Goal: Task Accomplishment & Management: Complete application form

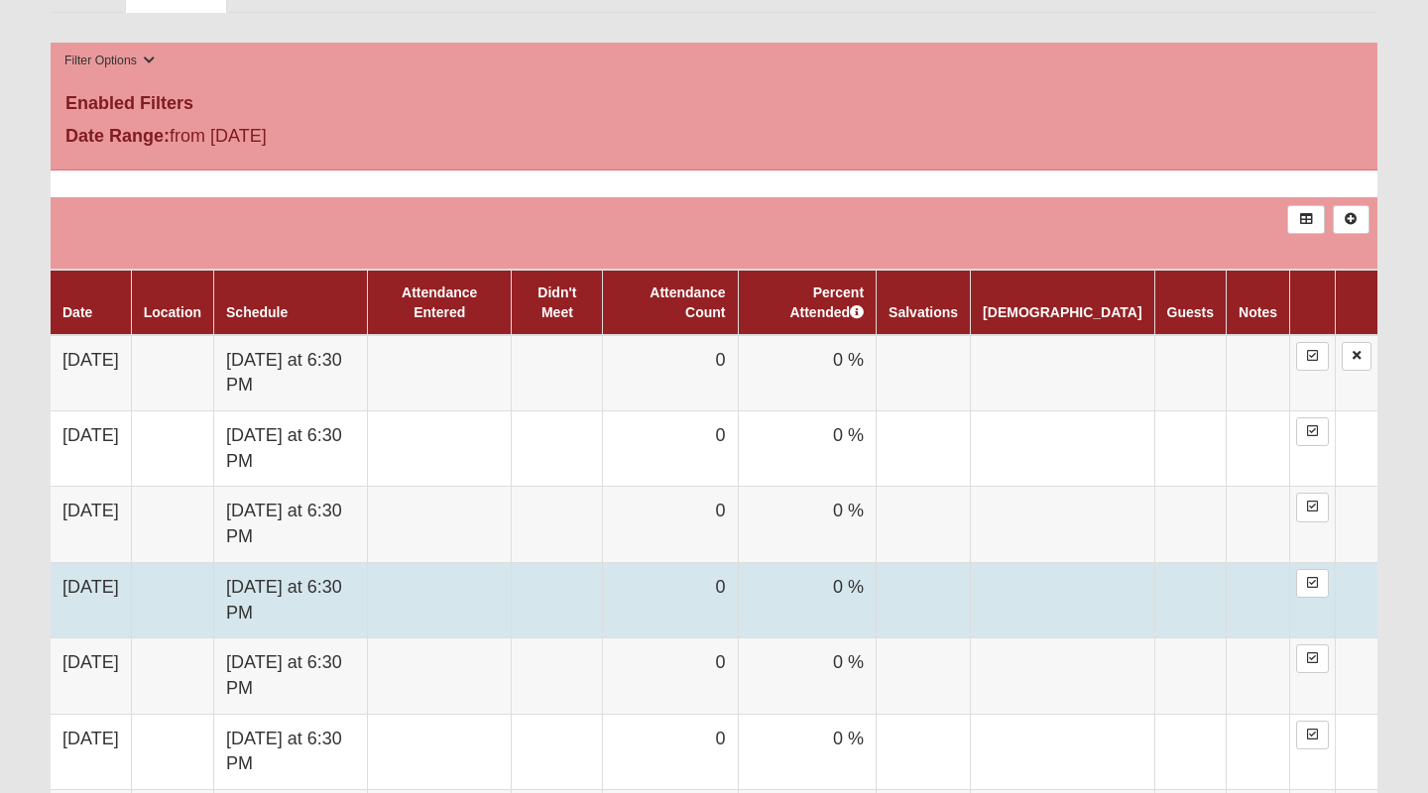
scroll to position [995, 0]
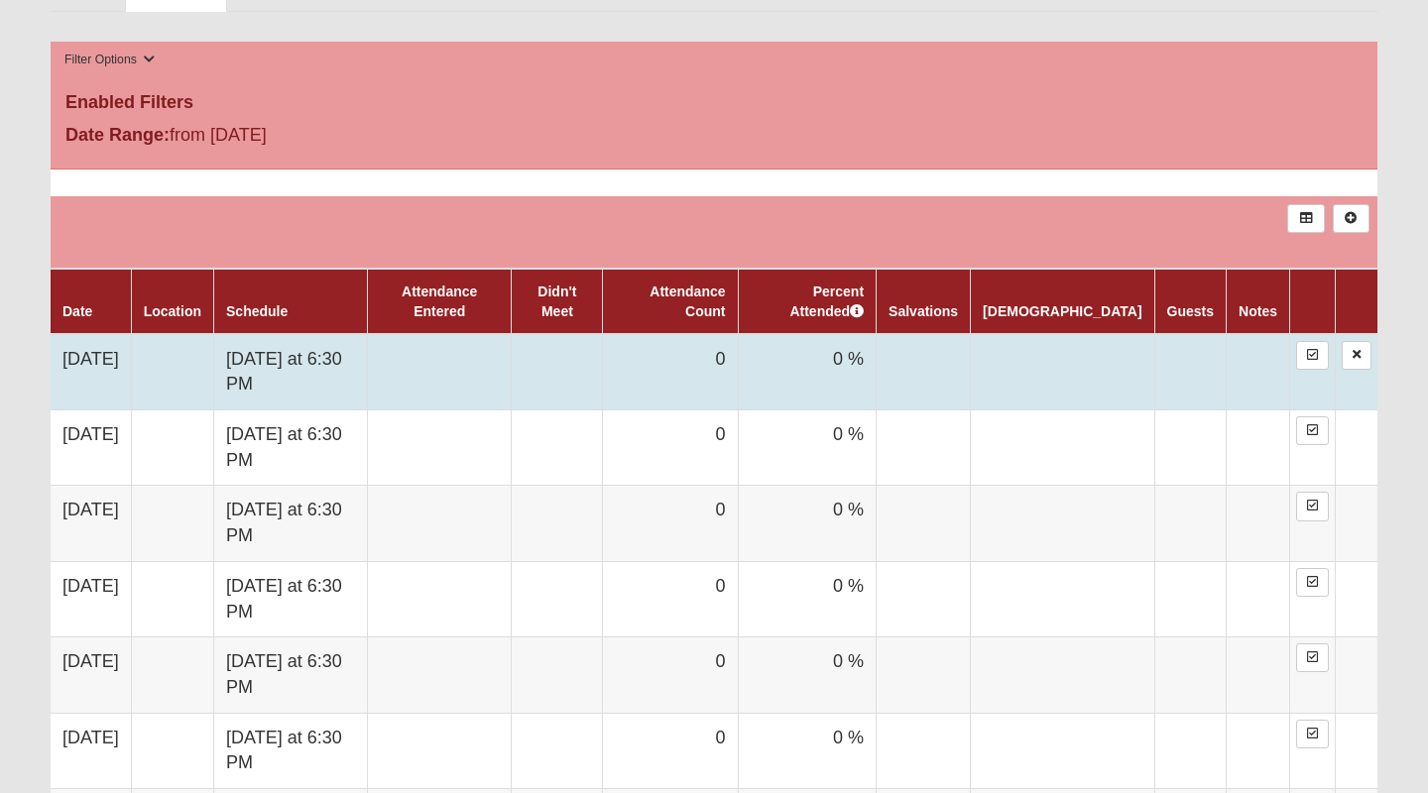
click at [205, 364] on td at bounding box center [172, 372] width 82 height 76
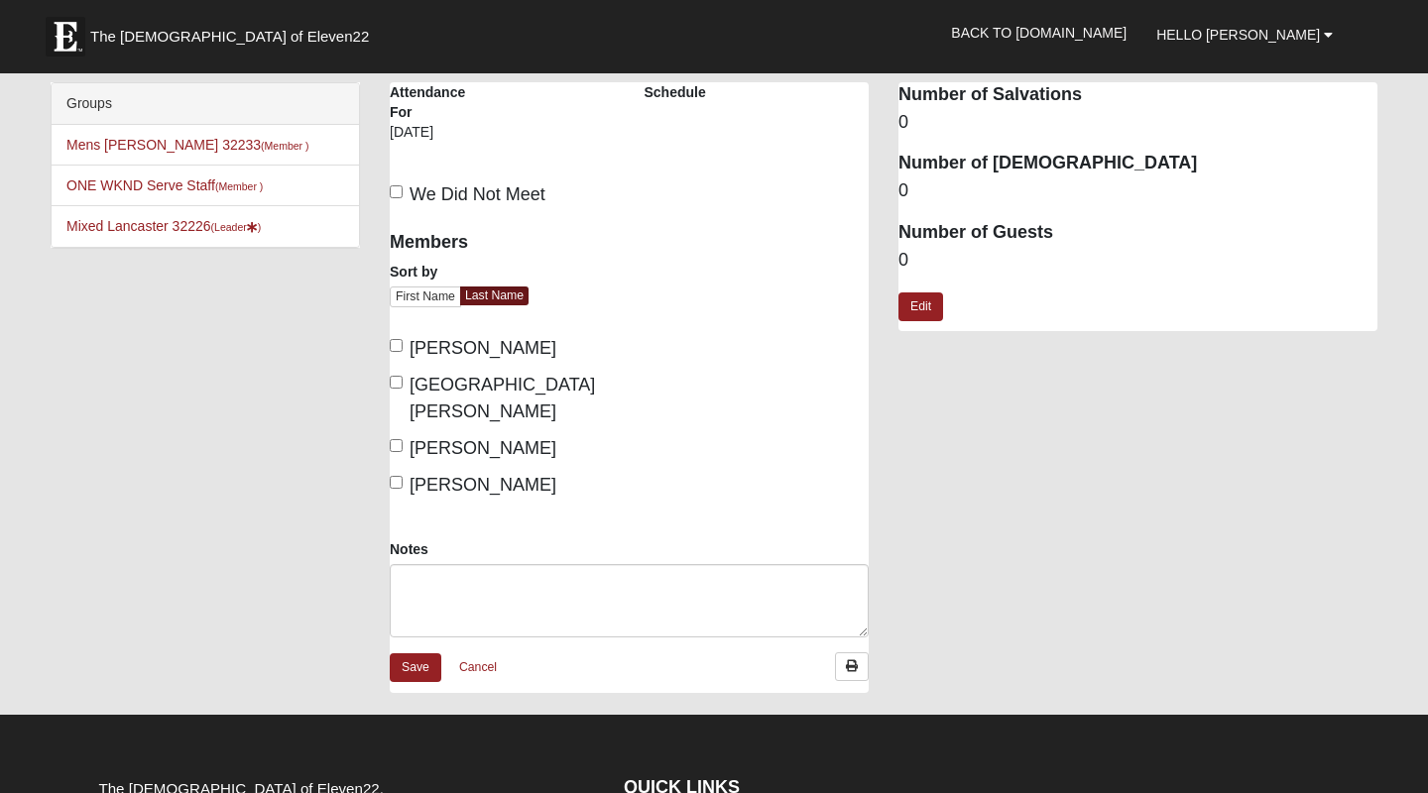
click at [399, 344] on input "[PERSON_NAME]" at bounding box center [396, 345] width 13 height 13
checkbox input "true"
click at [399, 380] on input "[GEOGRAPHIC_DATA][PERSON_NAME]" at bounding box center [396, 382] width 13 height 13
checkbox input "true"
click at [403, 472] on label "[PERSON_NAME]" at bounding box center [473, 485] width 167 height 27
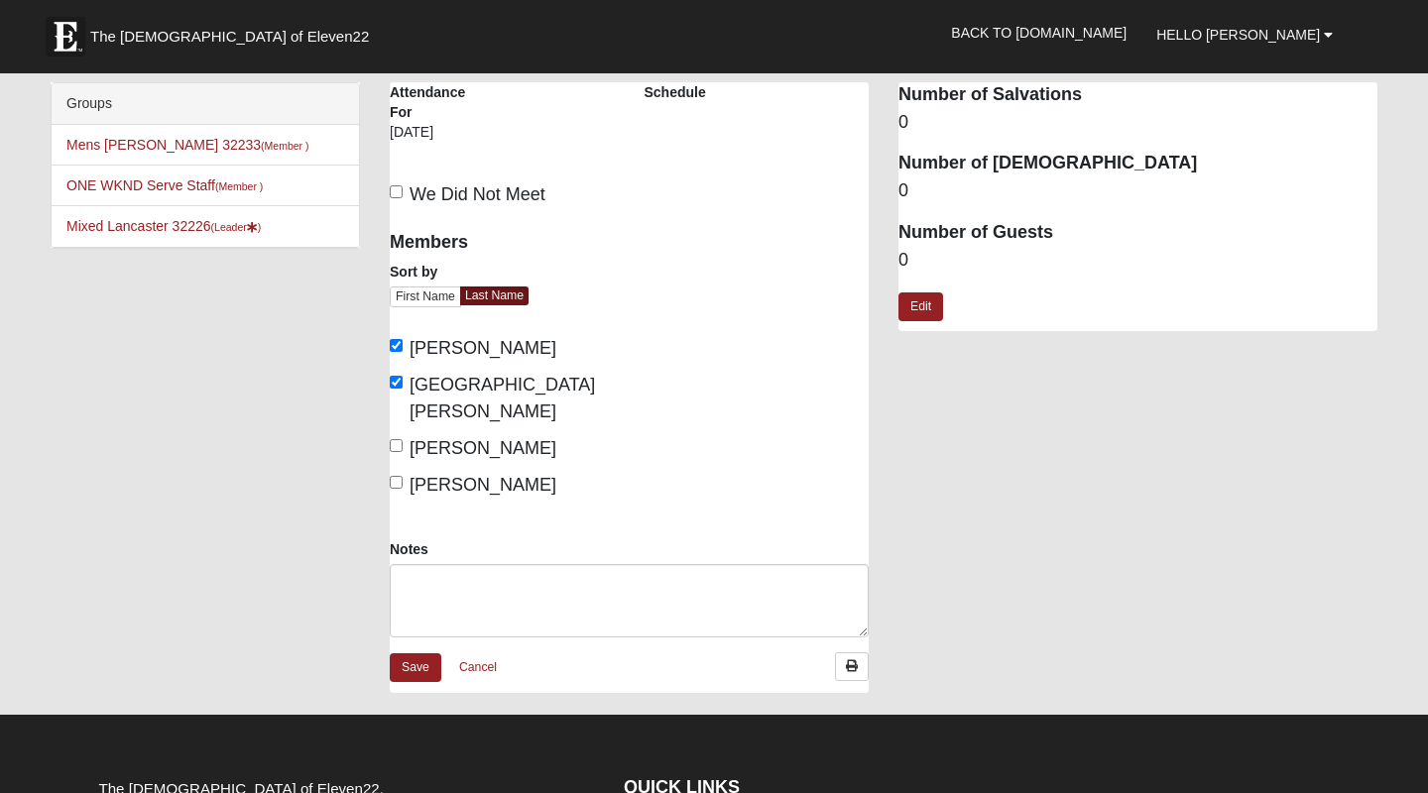
click at [403, 476] on input "[PERSON_NAME]" at bounding box center [396, 482] width 13 height 13
checkbox input "true"
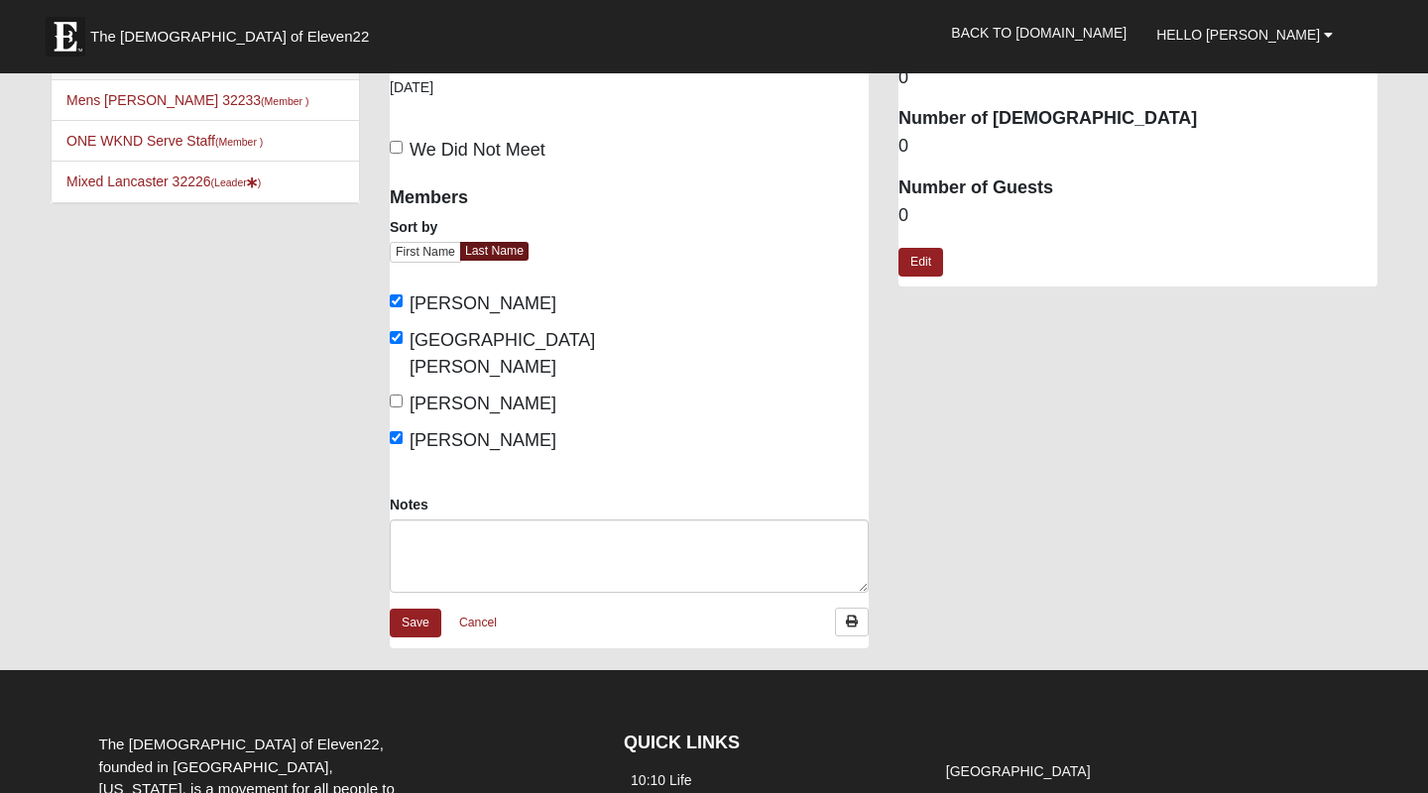
scroll to position [41, 0]
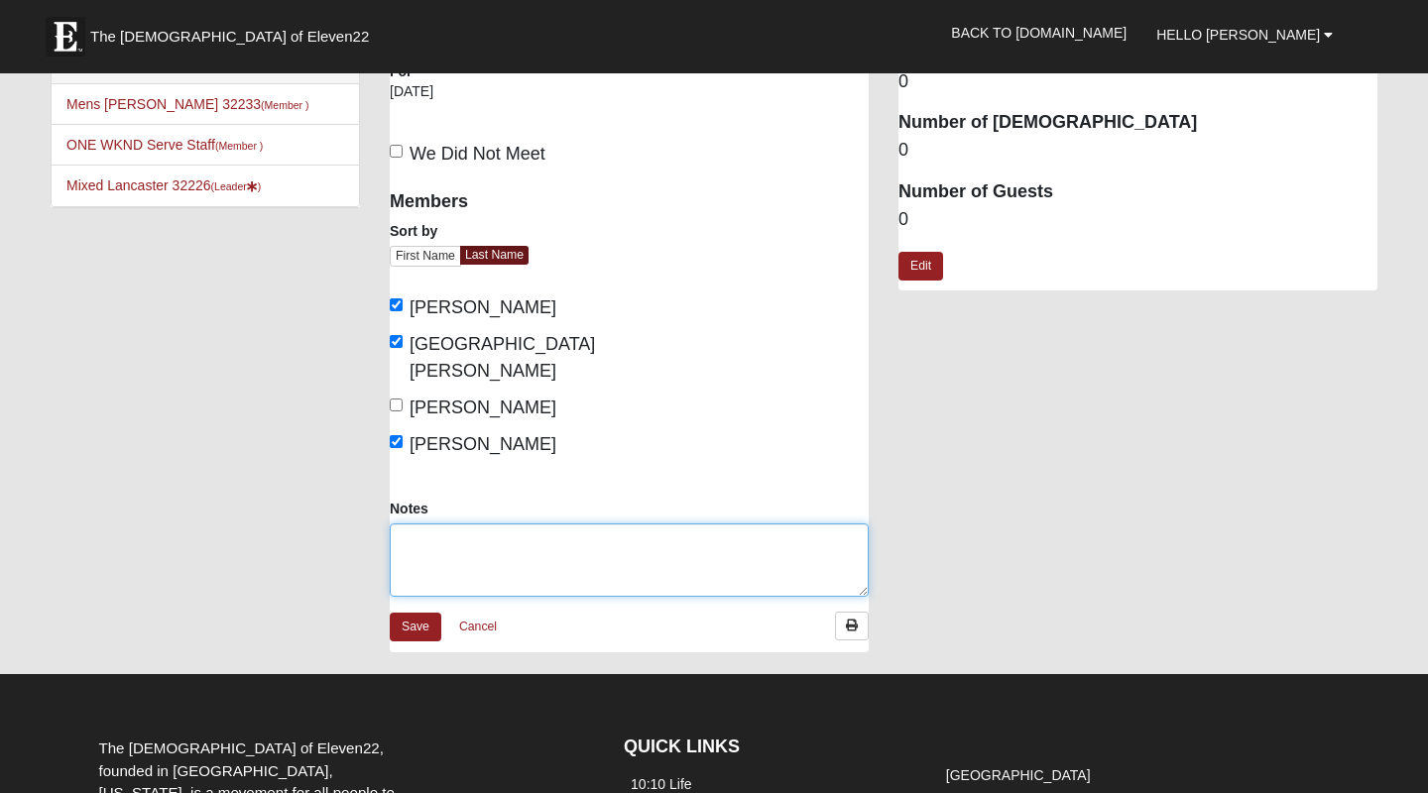
click at [497, 528] on textarea "Notes" at bounding box center [629, 560] width 479 height 73
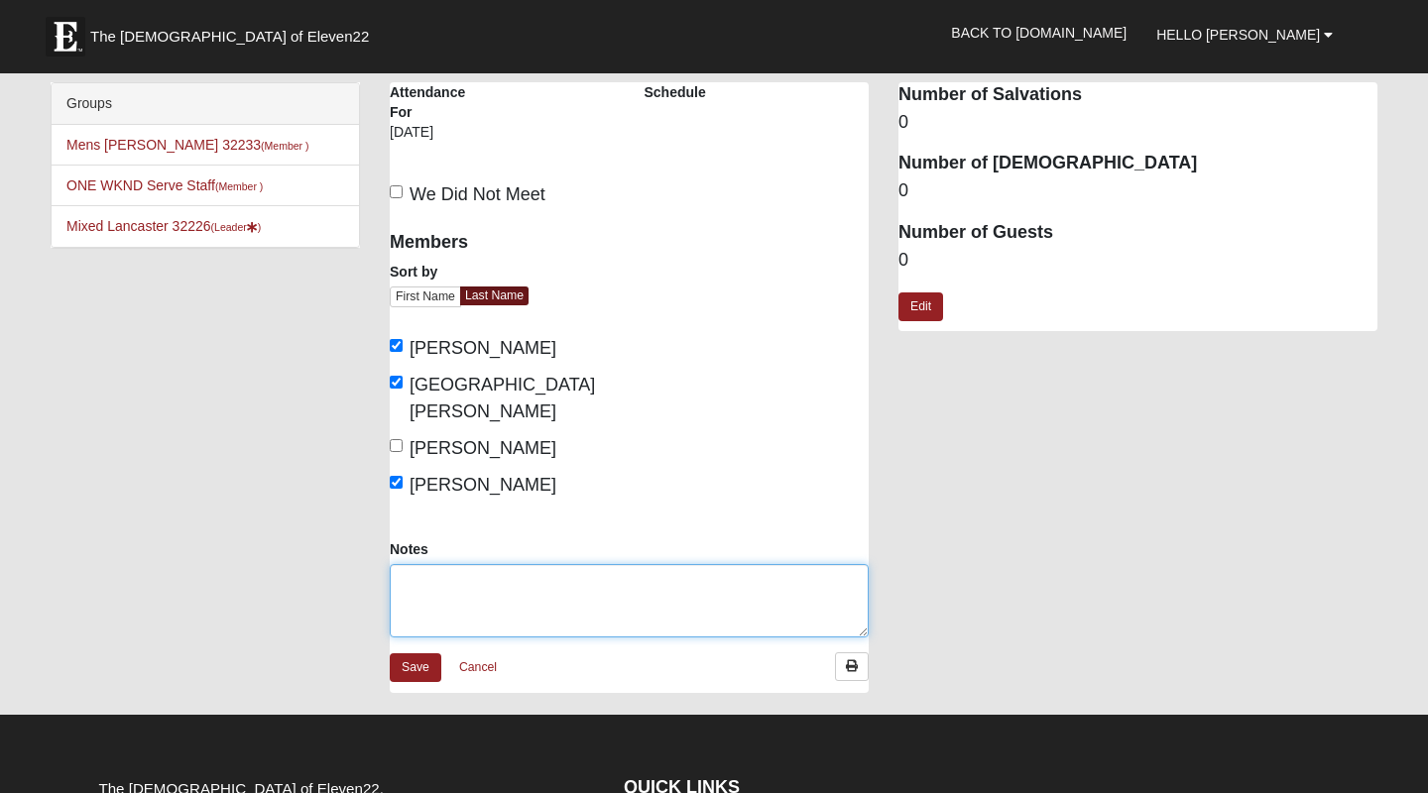
scroll to position [0, 0]
type textarea "Good first meeting."
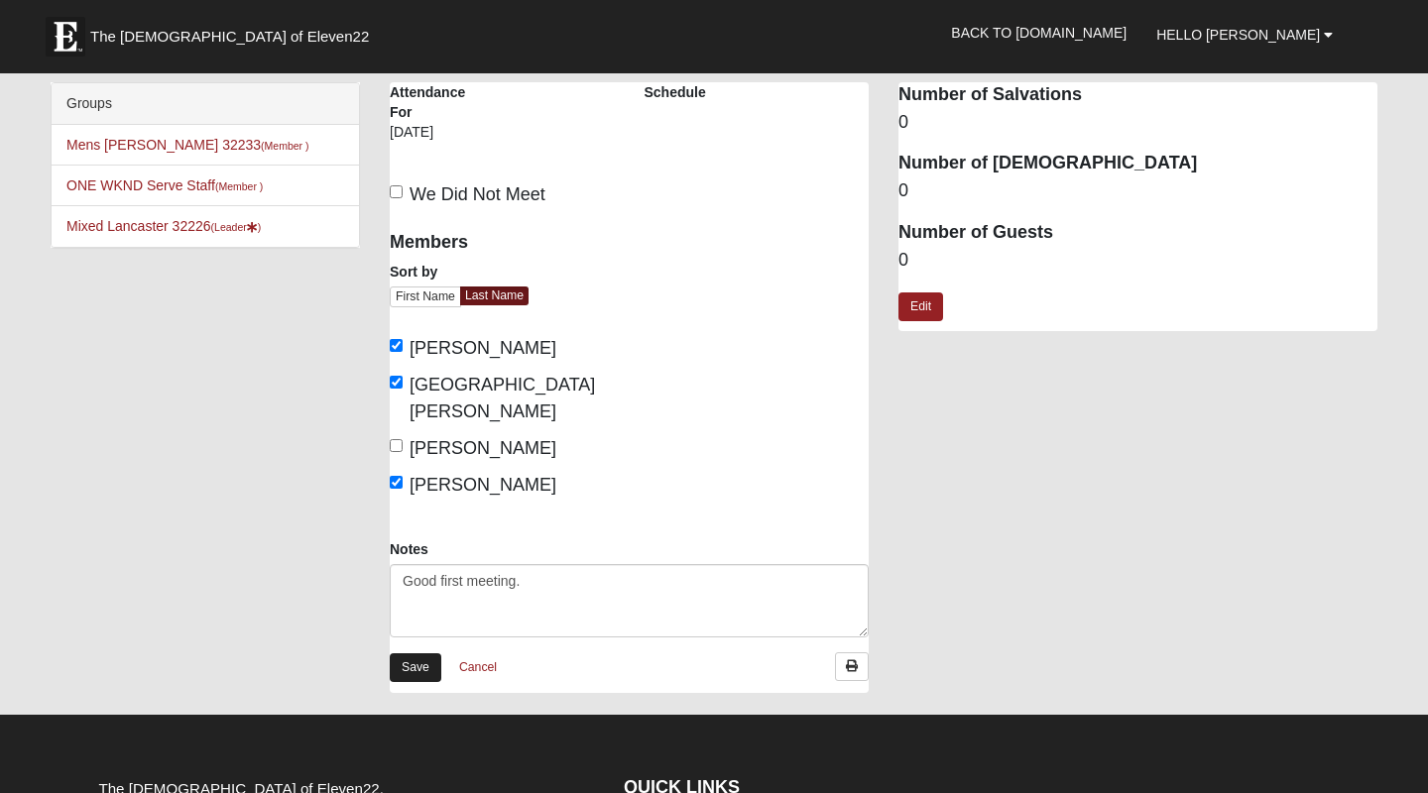
click at [406, 654] on link "Save" at bounding box center [416, 668] width 52 height 29
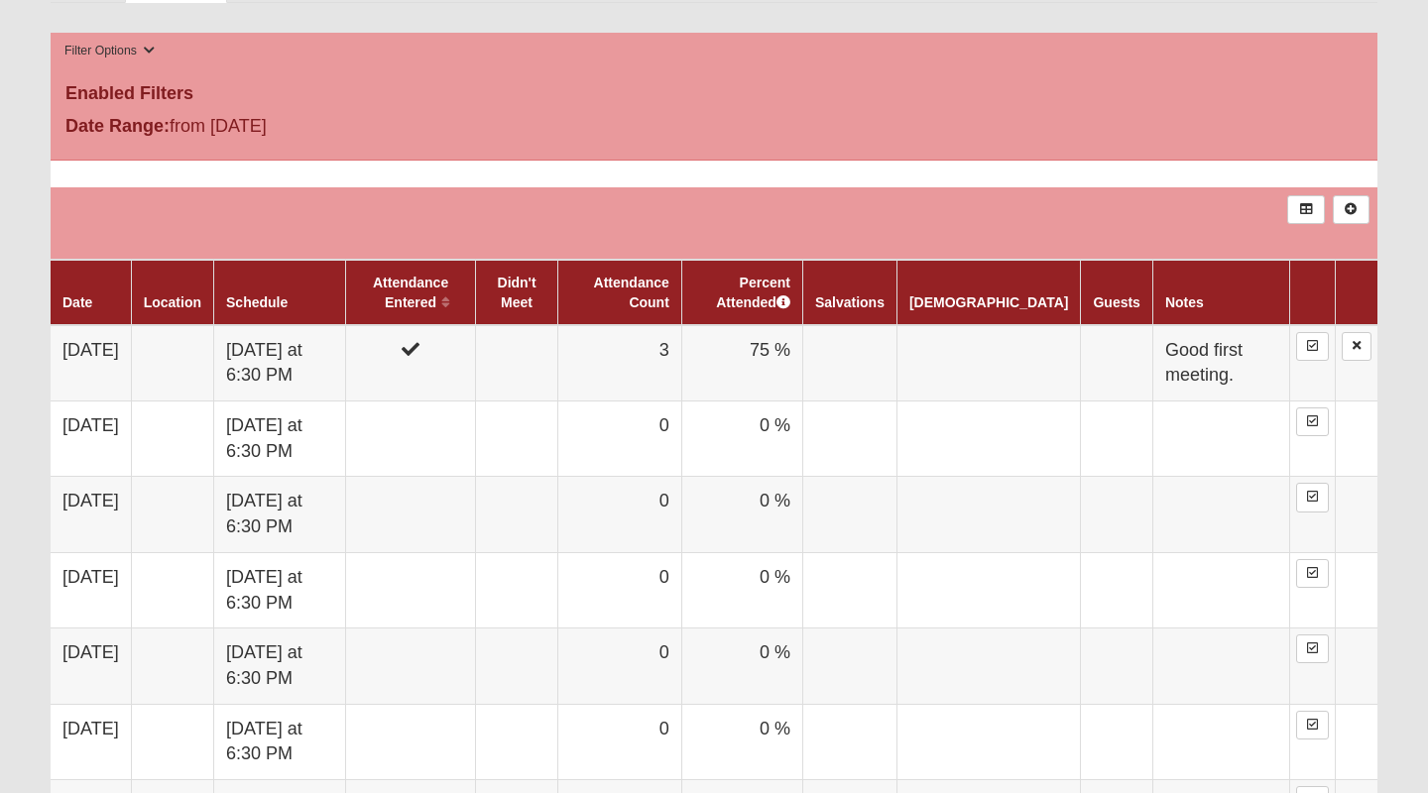
scroll to position [1006, 0]
